Goal: Register for event/course

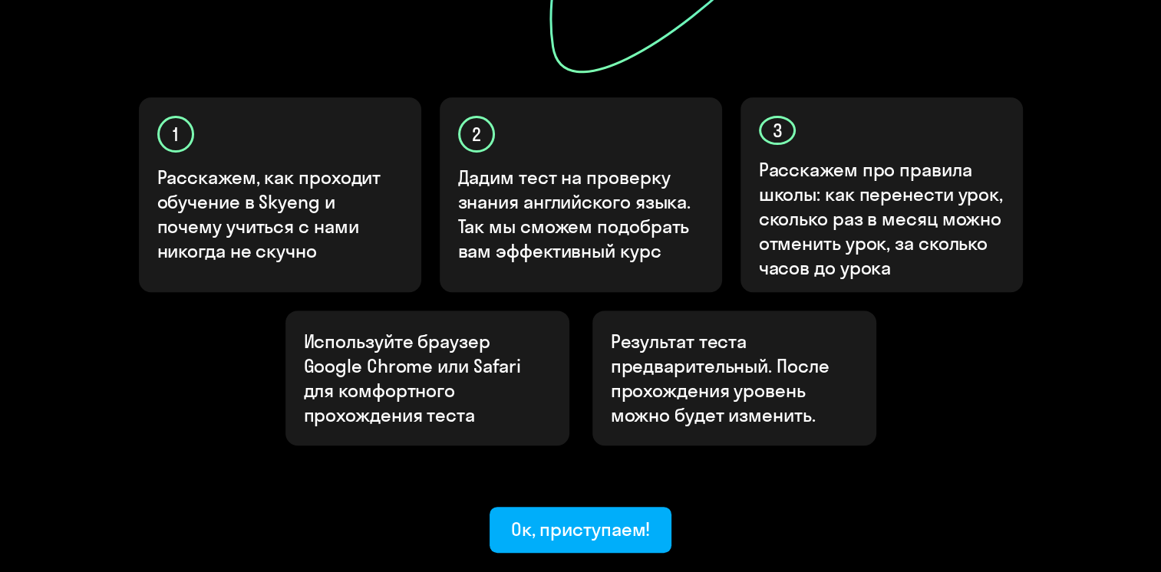
scroll to position [535, 0]
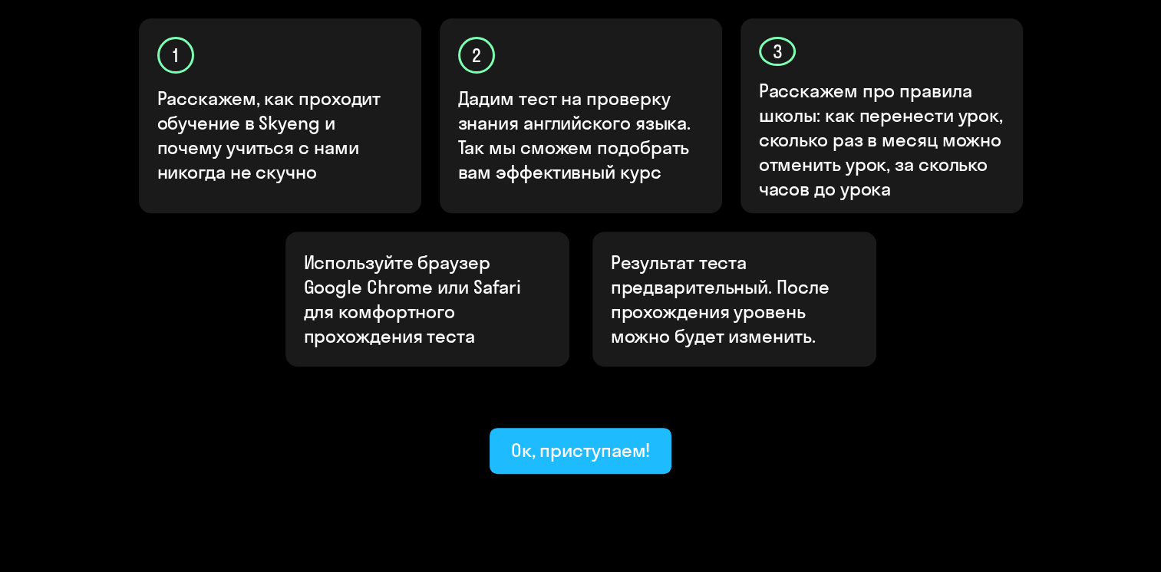
click at [593, 438] on div "Ок, приступаем!" at bounding box center [581, 450] width 140 height 25
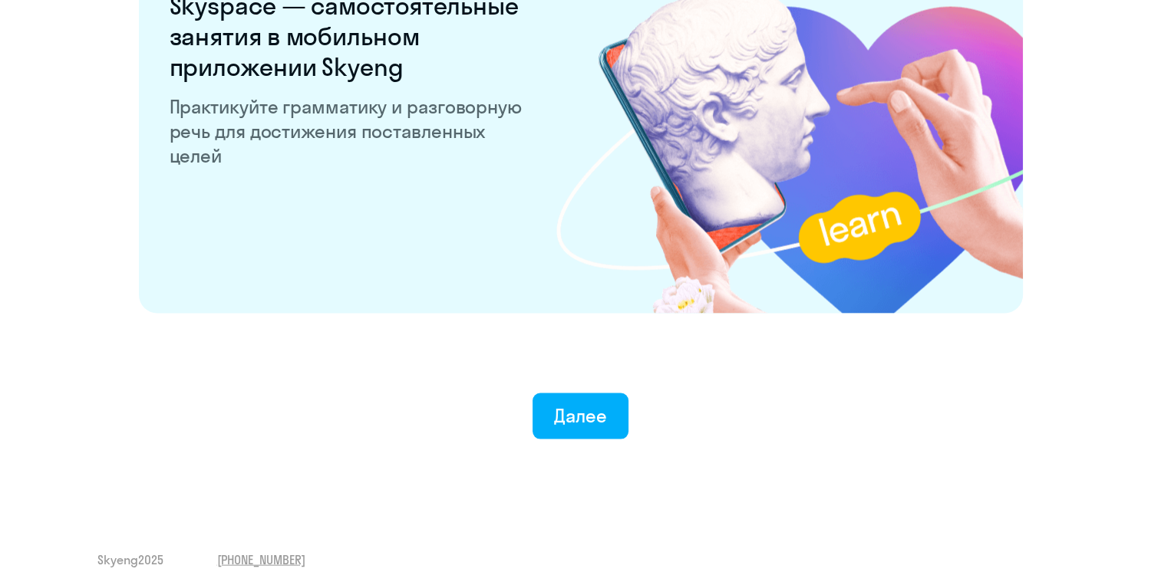
scroll to position [2983, 0]
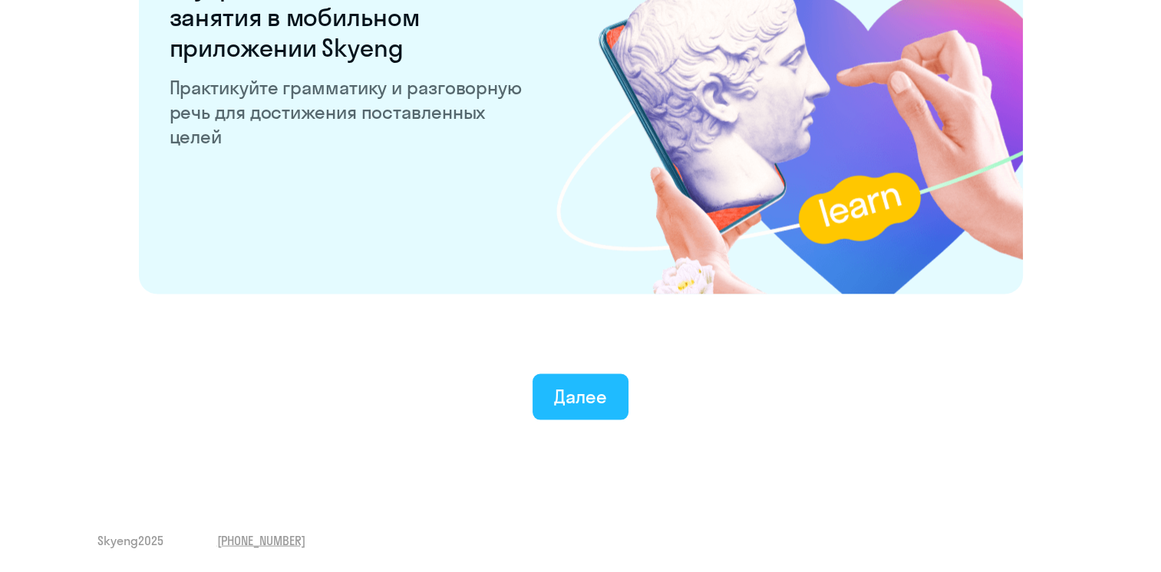
click at [609, 397] on button "Далее" at bounding box center [581, 397] width 96 height 46
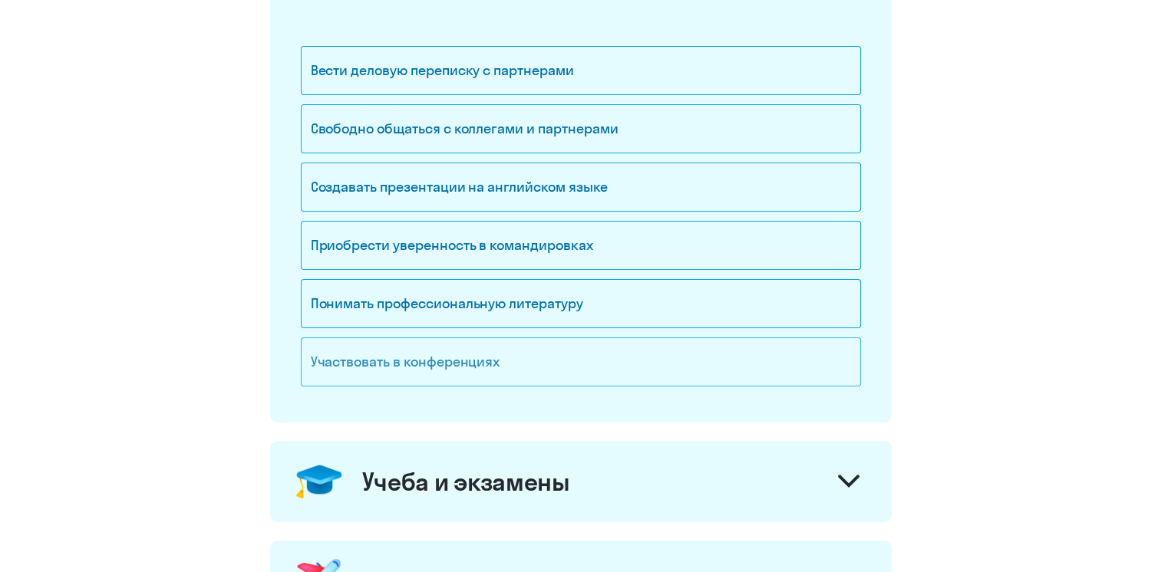
scroll to position [307, 0]
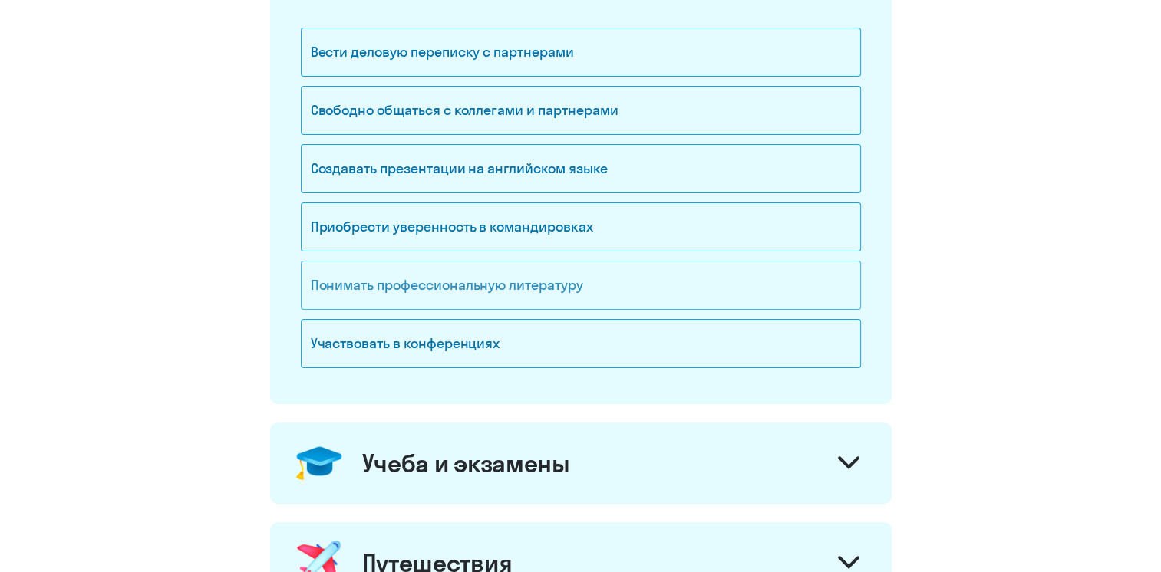
click at [555, 263] on div "Понимать профессиональную литературу" at bounding box center [581, 285] width 560 height 49
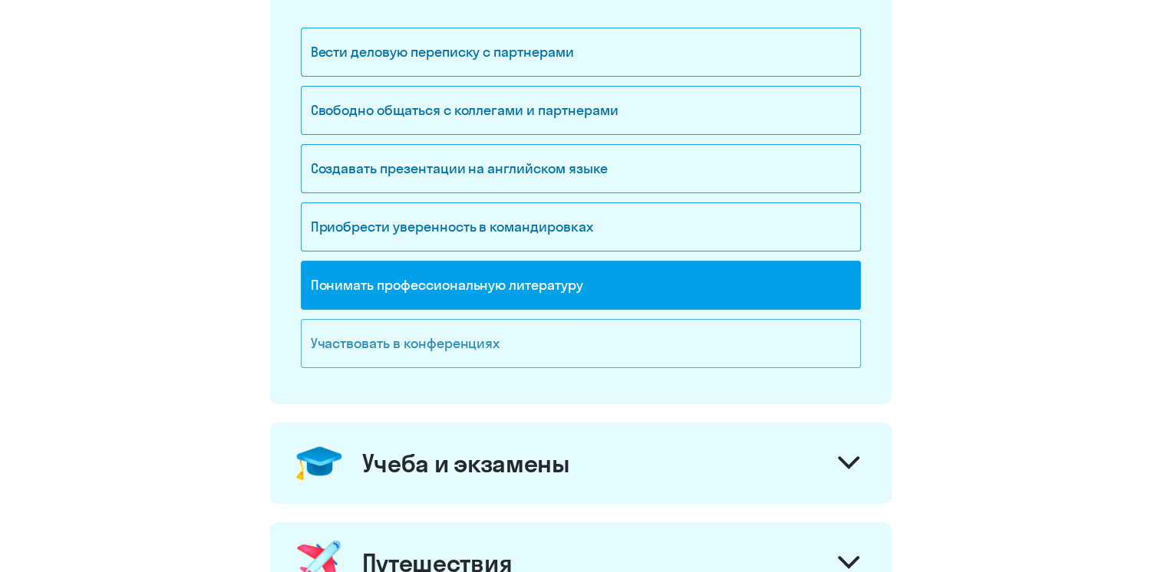
click at [523, 354] on div "Участвовать в конференциях" at bounding box center [581, 343] width 560 height 49
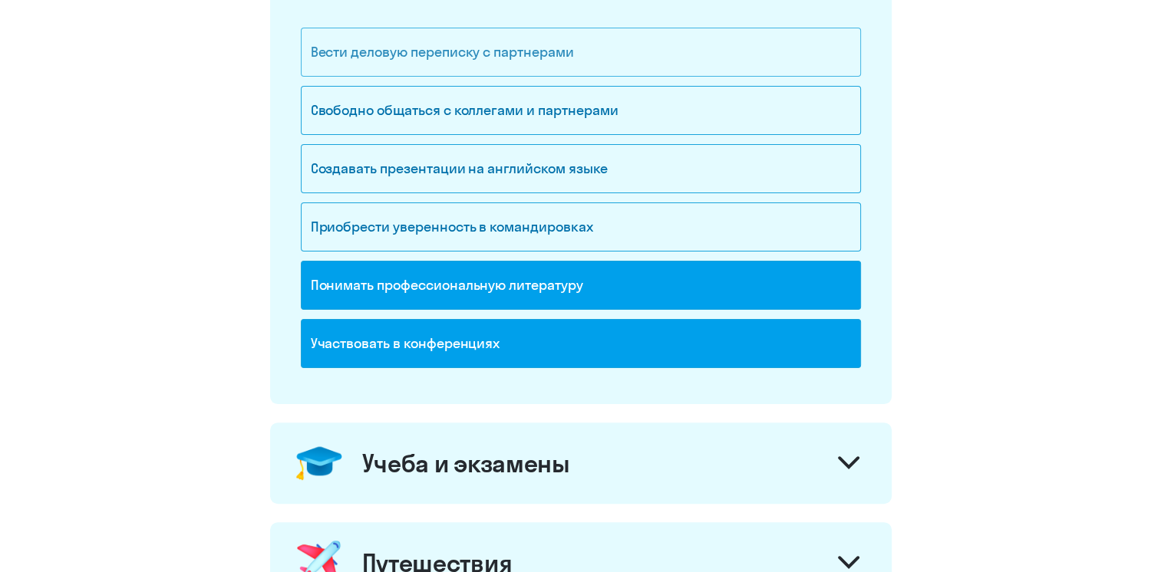
click at [601, 54] on div "Вести деловую переписку с партнерами" at bounding box center [581, 52] width 560 height 49
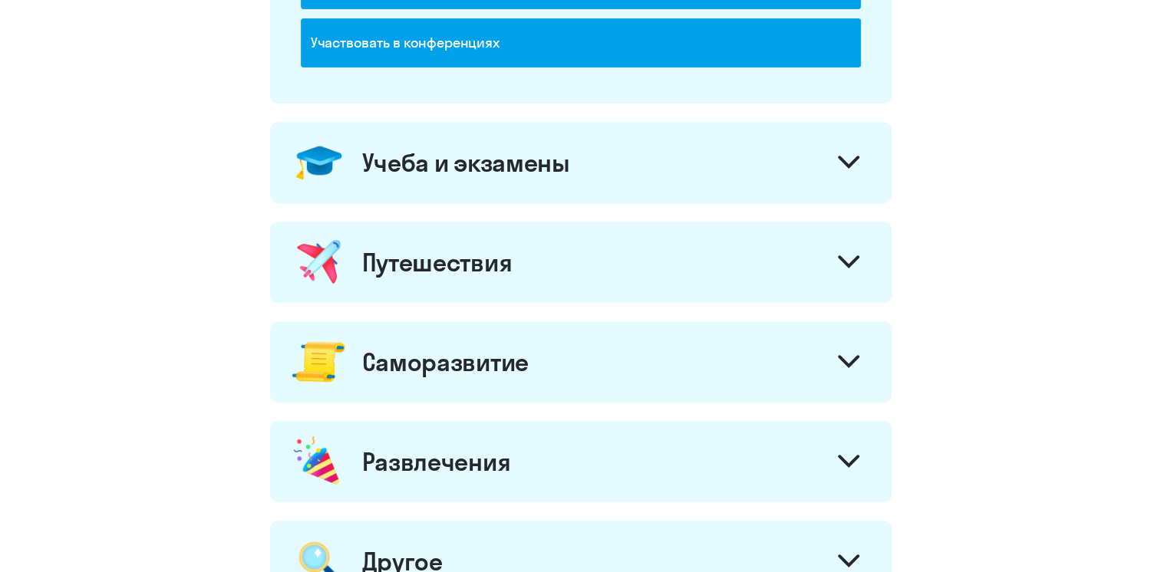
scroll to position [582, 0]
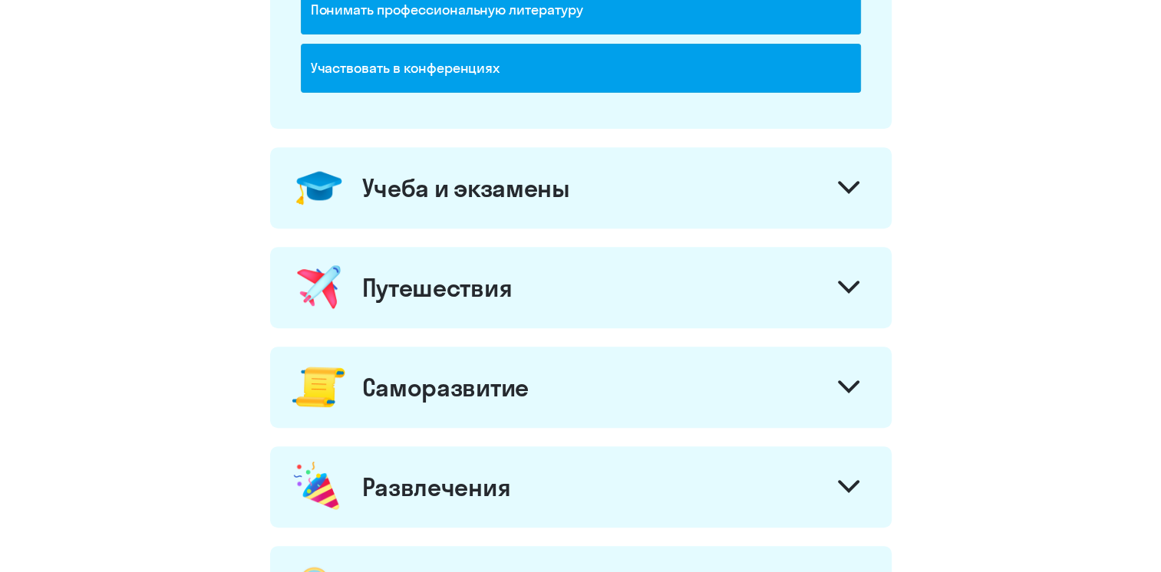
click at [856, 198] on div at bounding box center [848, 189] width 37 height 37
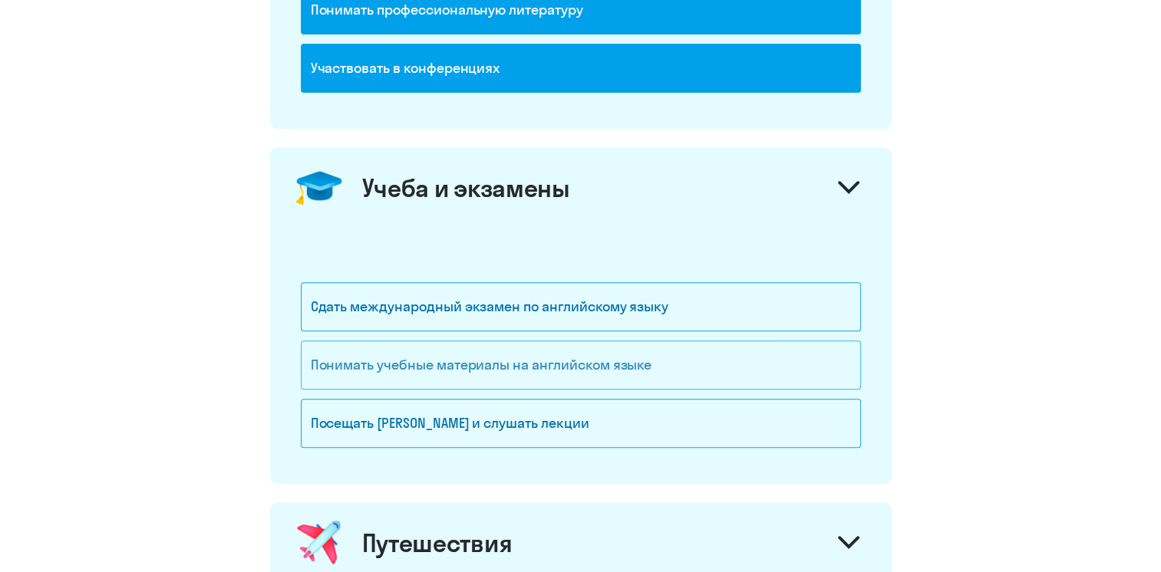
click at [635, 354] on div "Понимать учебные материалы на английском языке" at bounding box center [581, 365] width 560 height 49
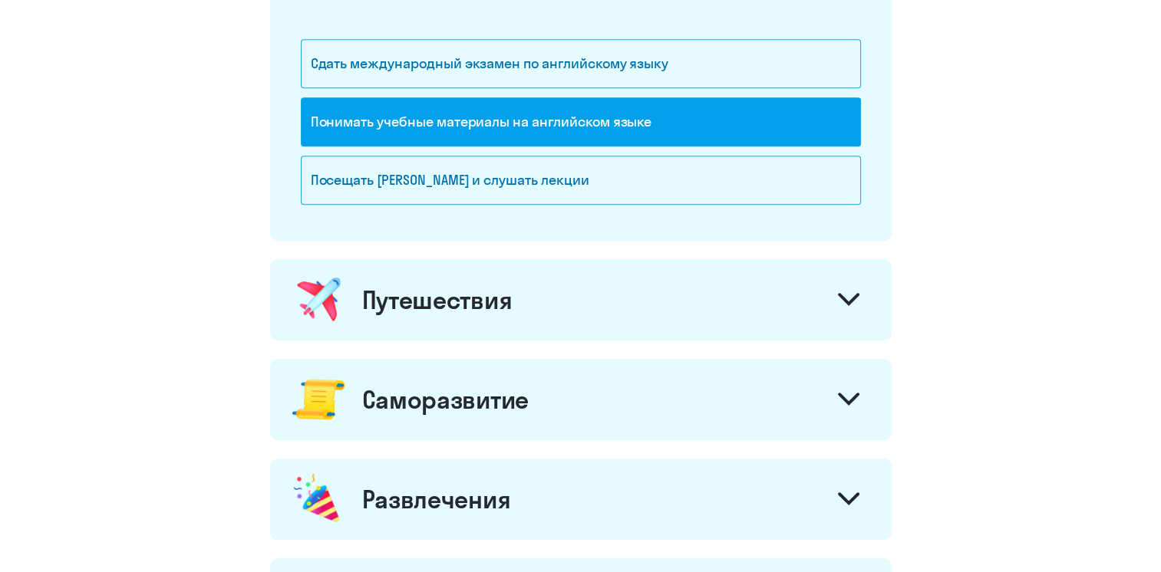
scroll to position [889, 0]
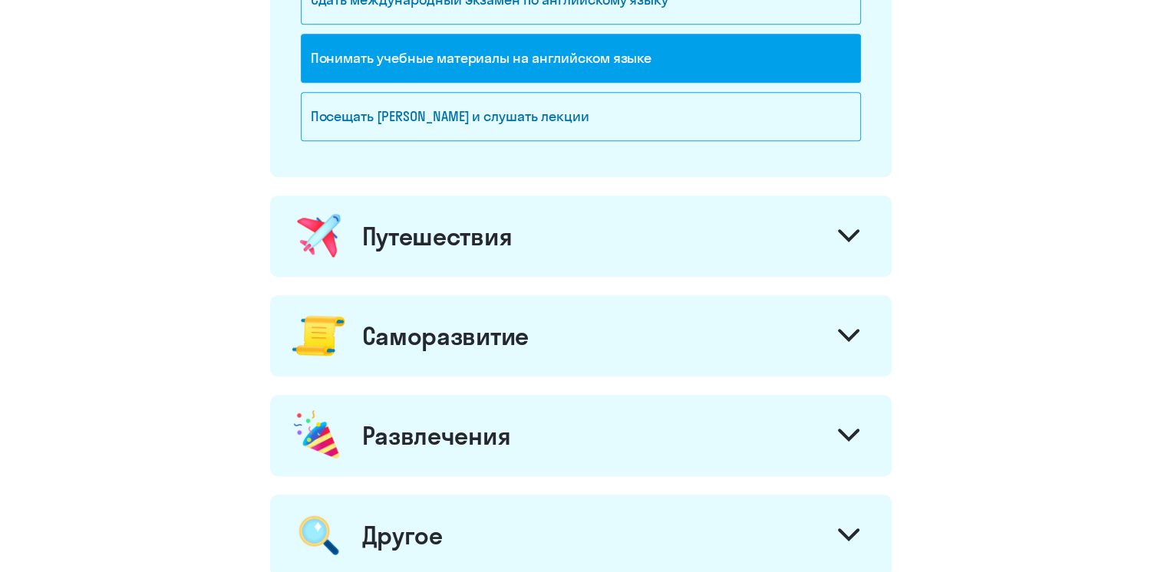
click at [605, 259] on div "Путешествия" at bounding box center [581, 236] width 622 height 81
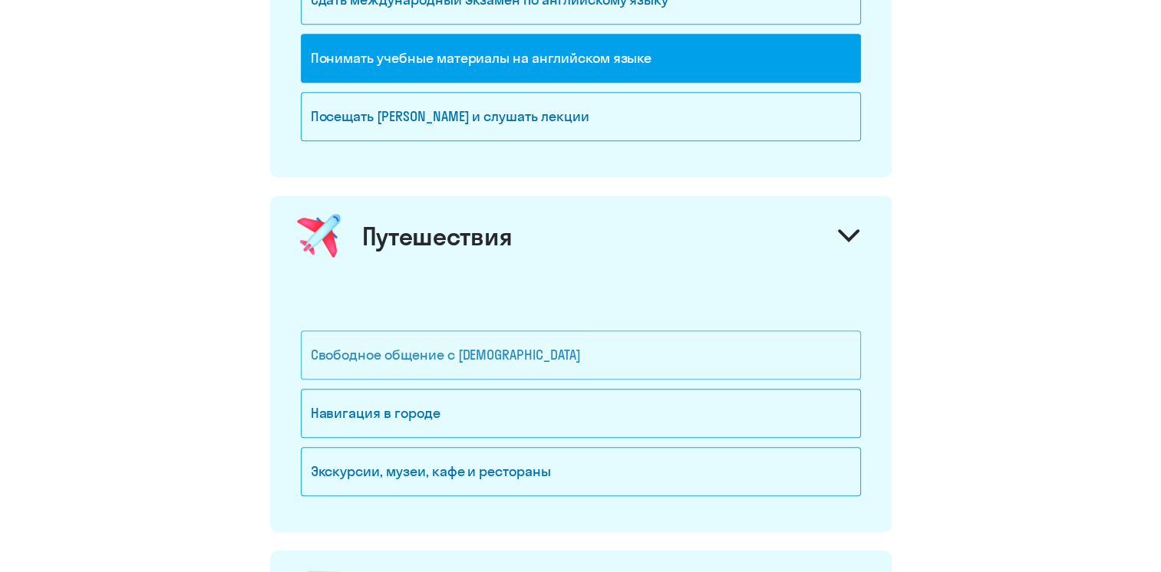
click at [543, 364] on div "Свободное общение с [DEMOGRAPHIC_DATA]" at bounding box center [581, 355] width 560 height 49
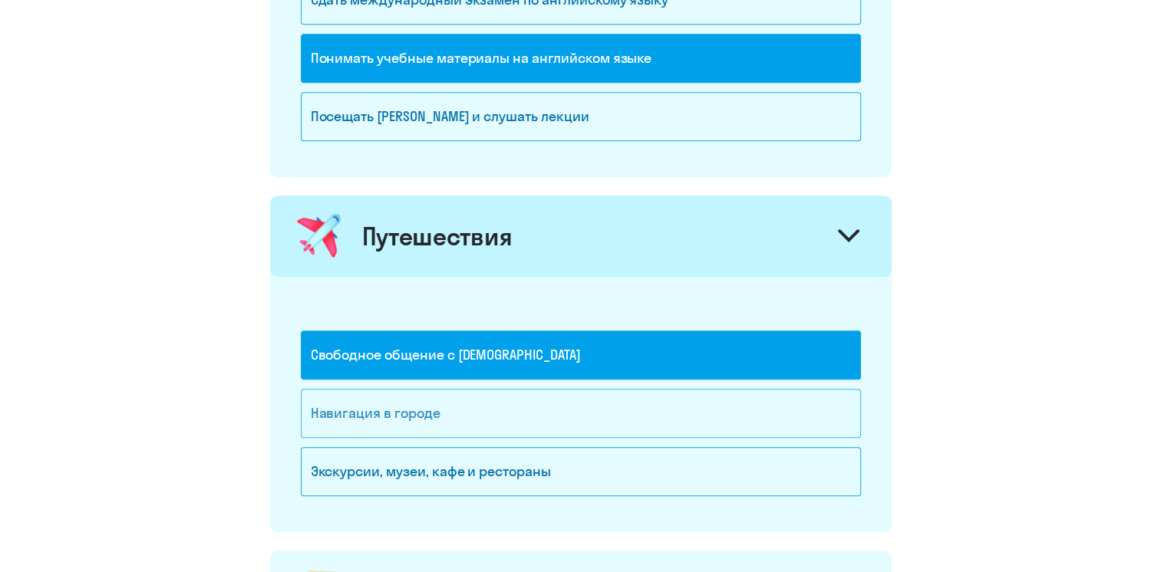
click at [517, 420] on div "Навигация в городе" at bounding box center [581, 413] width 560 height 49
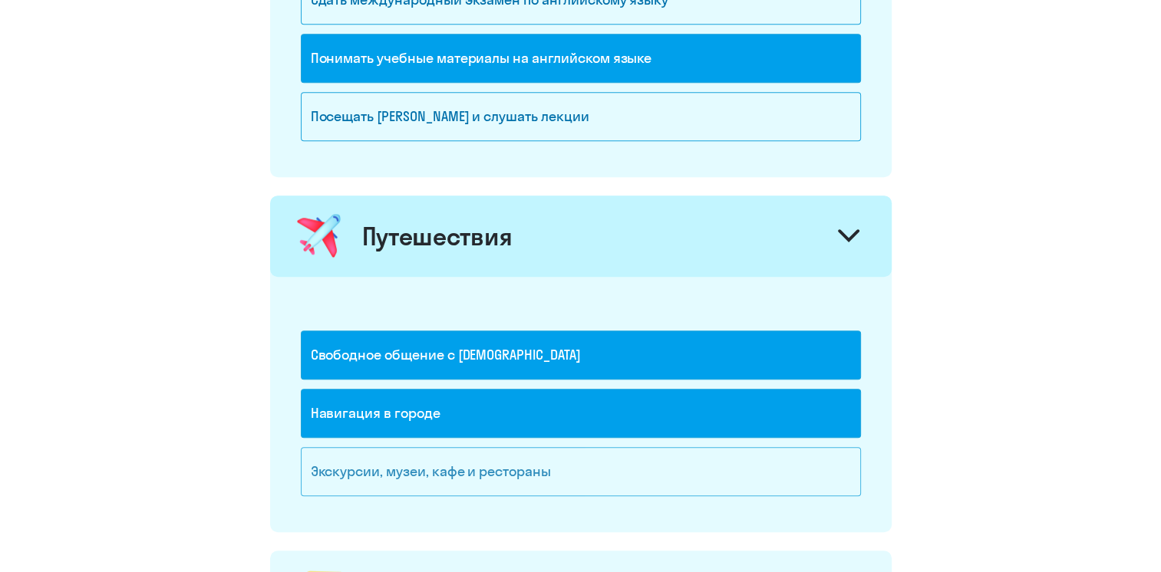
click at [513, 462] on div "Экскурсии, музеи, кафе и рестораны" at bounding box center [581, 471] width 560 height 49
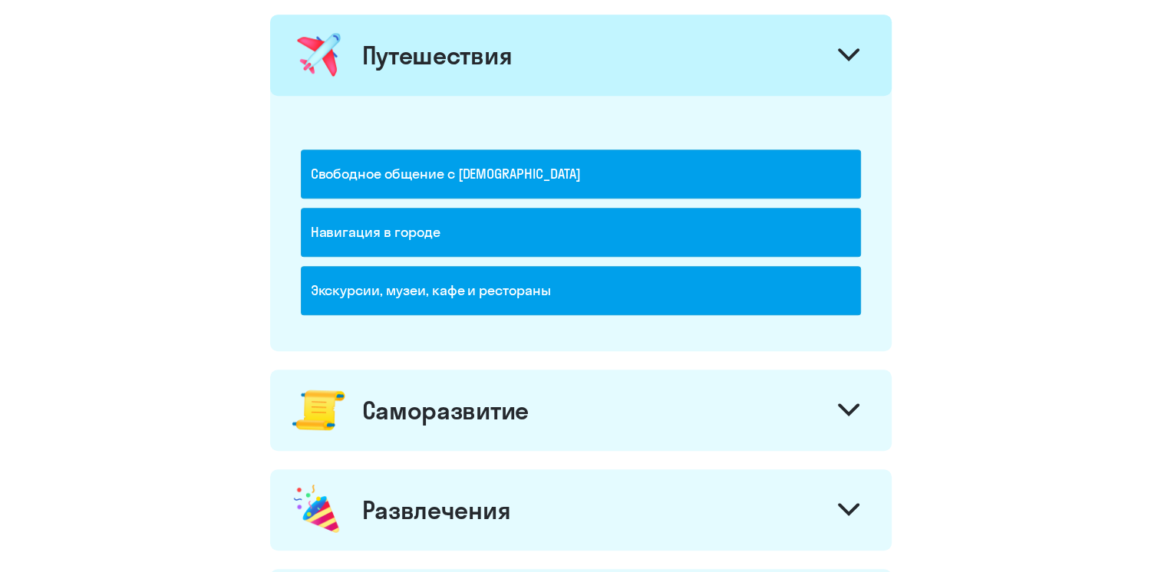
scroll to position [1399, 0]
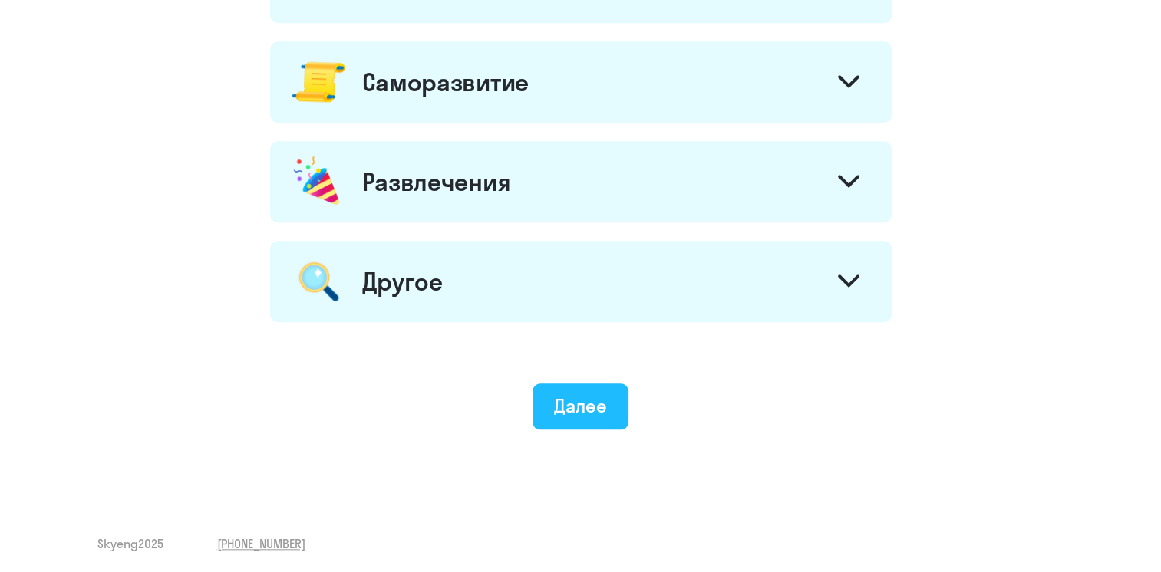
click at [567, 406] on div "Далее" at bounding box center [580, 406] width 53 height 25
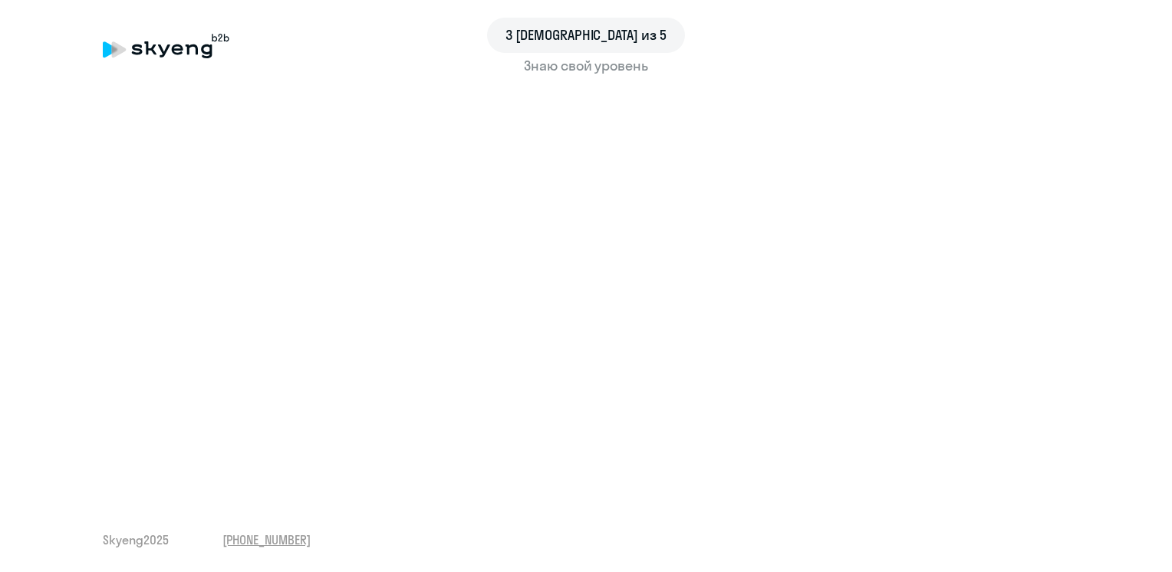
click at [574, 32] on span "3 [DEMOGRAPHIC_DATA] из 5" at bounding box center [586, 35] width 161 height 20
